Goal: Task Accomplishment & Management: Use online tool/utility

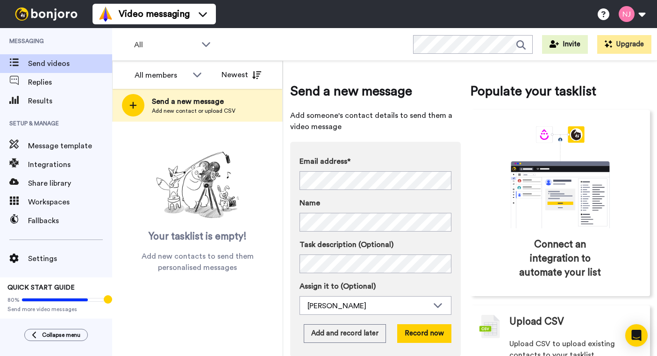
click at [43, 63] on span "Send videos" at bounding box center [70, 63] width 84 height 11
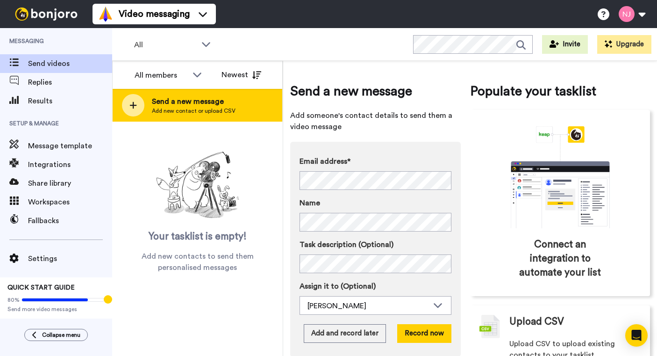
click at [195, 103] on span "Send a new message" at bounding box center [194, 101] width 84 height 11
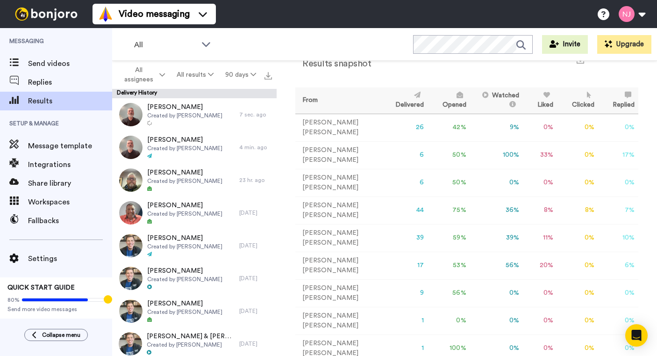
scroll to position [30, 0]
click at [255, 77] on icon at bounding box center [254, 74] width 6 height 7
click at [241, 210] on li "All time" at bounding box center [241, 212] width 65 height 17
